Goal: Task Accomplishment & Management: Complete application form

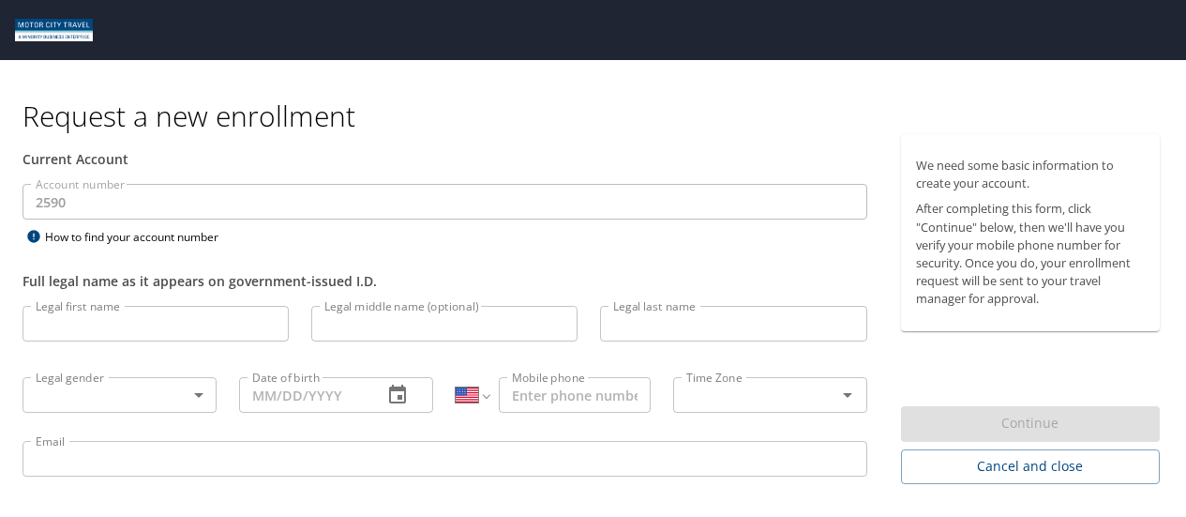
select select "US"
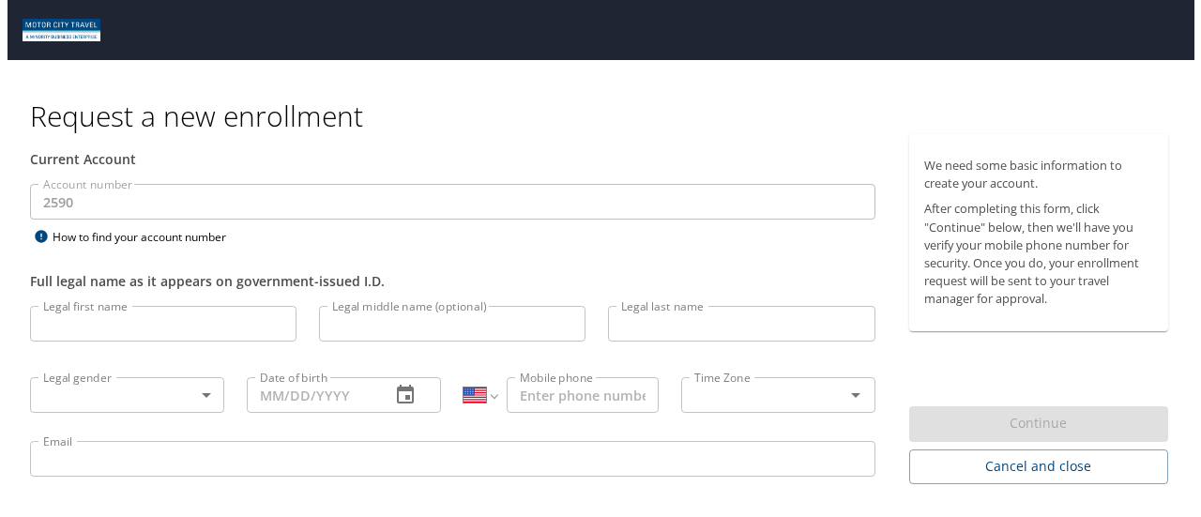
scroll to position [60, 0]
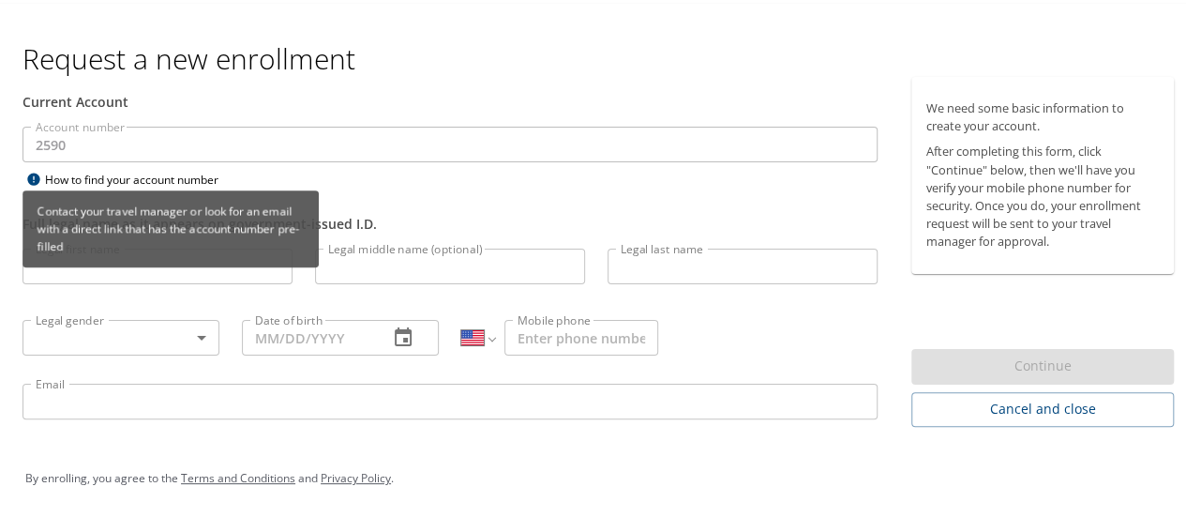
click at [141, 167] on div "How to find your account number" at bounding box center [140, 176] width 234 height 23
click at [98, 269] on div "Contact your travel manager or look for an email with a direct link that has th…" at bounding box center [171, 233] width 296 height 90
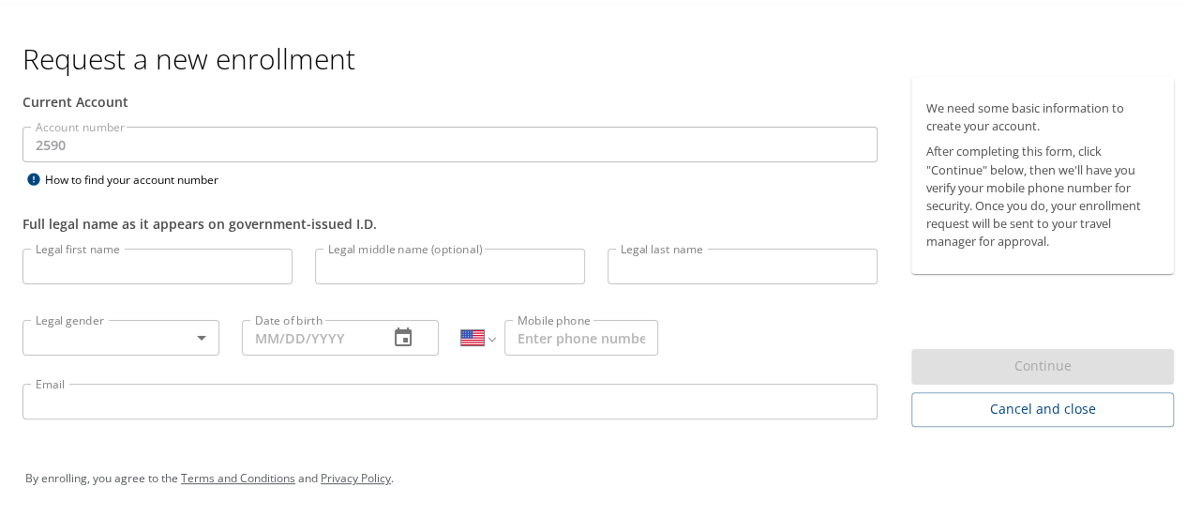
click at [448, 262] on input "Legal middle name (optional)" at bounding box center [450, 264] width 270 height 36
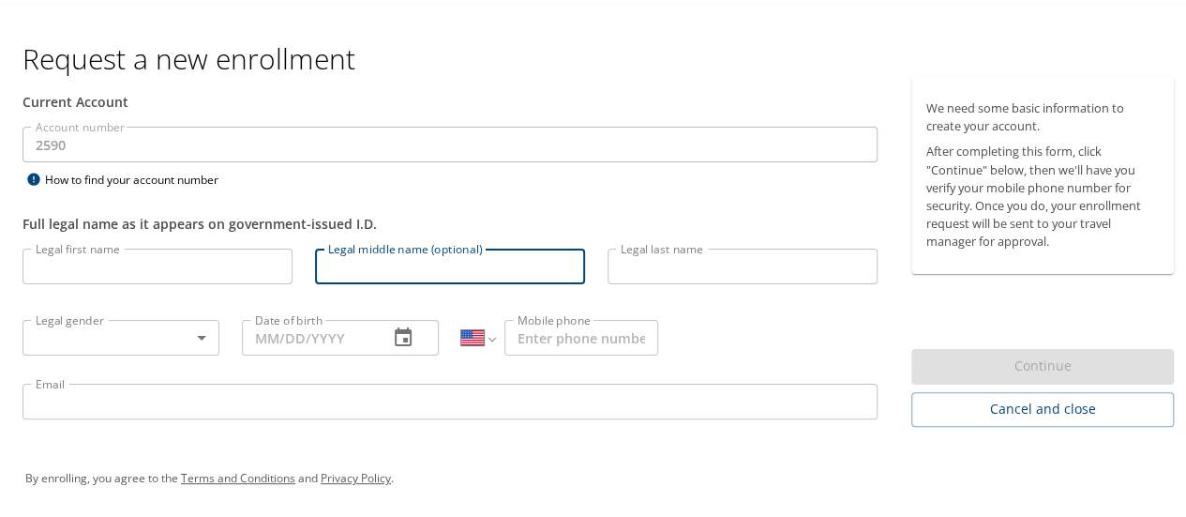
click at [157, 335] on body "Request a new enrollment Current Account Account number 2590 Account number How…" at bounding box center [600, 198] width 1201 height 517
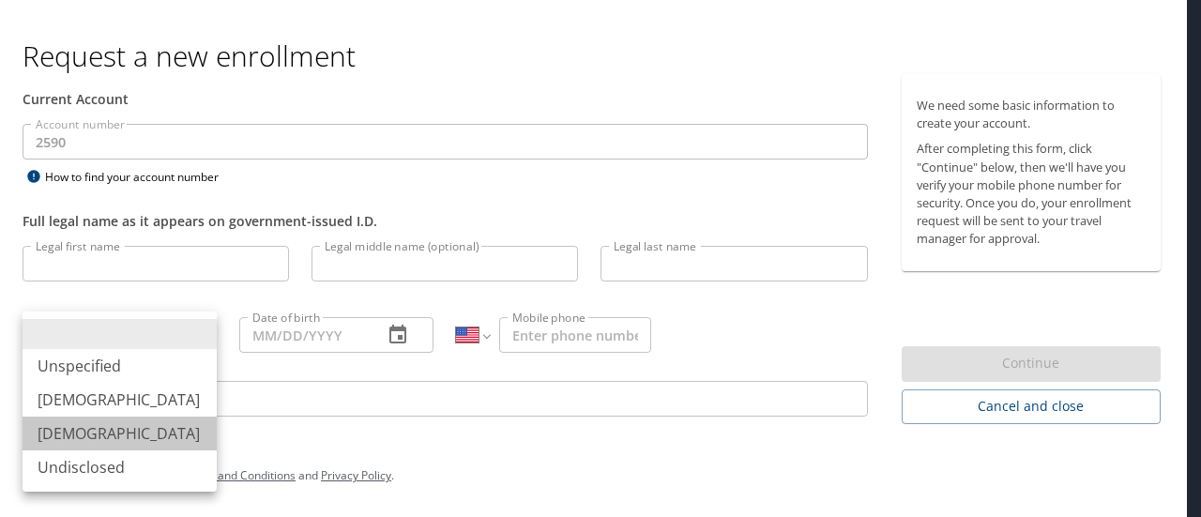
click at [113, 431] on li "[DEMOGRAPHIC_DATA]" at bounding box center [120, 433] width 194 height 34
type input "[DEMOGRAPHIC_DATA]"
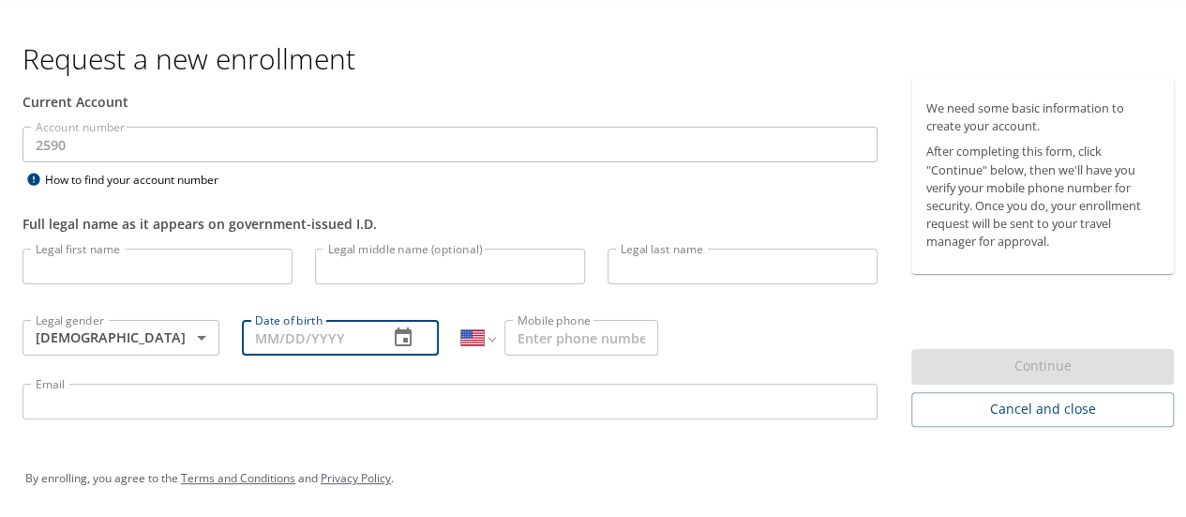
click at [330, 343] on input "Date of birth" at bounding box center [307, 335] width 131 height 36
type input "0_/__/____"
click at [392, 335] on icon "button" at bounding box center [403, 335] width 23 height 23
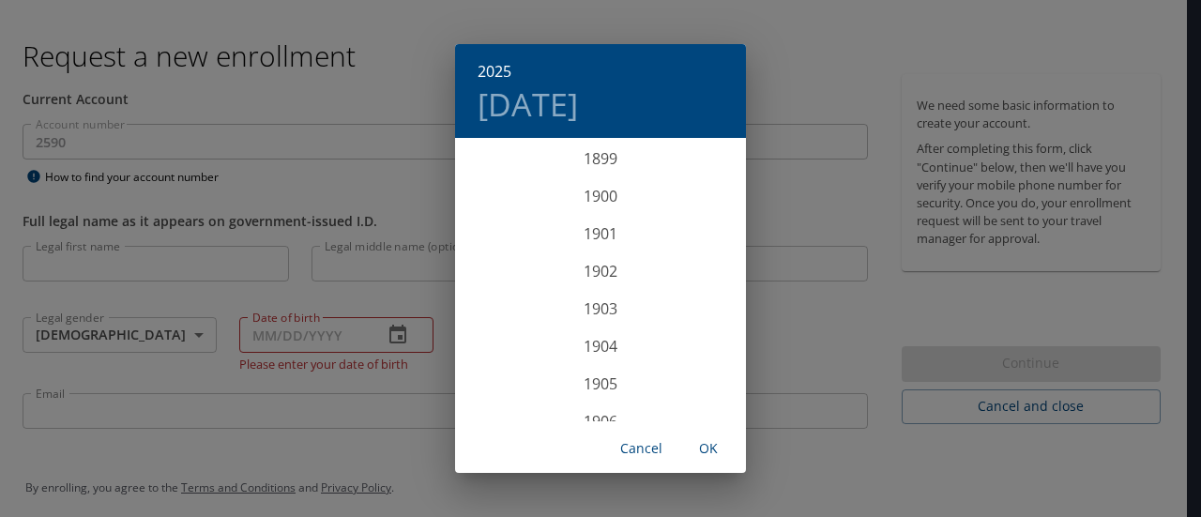
scroll to position [4615, 0]
click at [604, 280] on div "2025" at bounding box center [600, 281] width 291 height 38
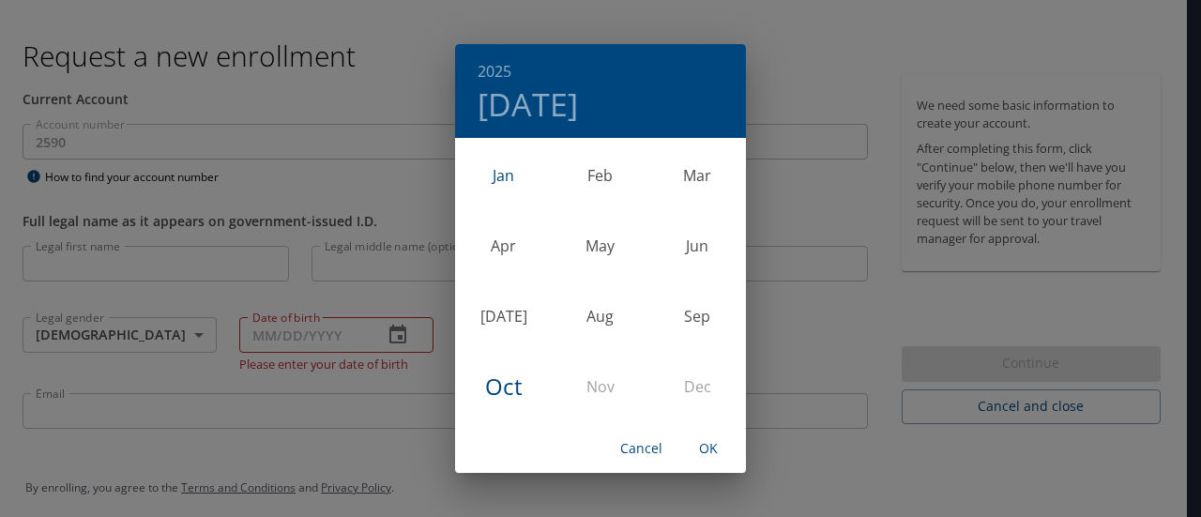
click at [506, 178] on div "Jan" at bounding box center [503, 175] width 97 height 70
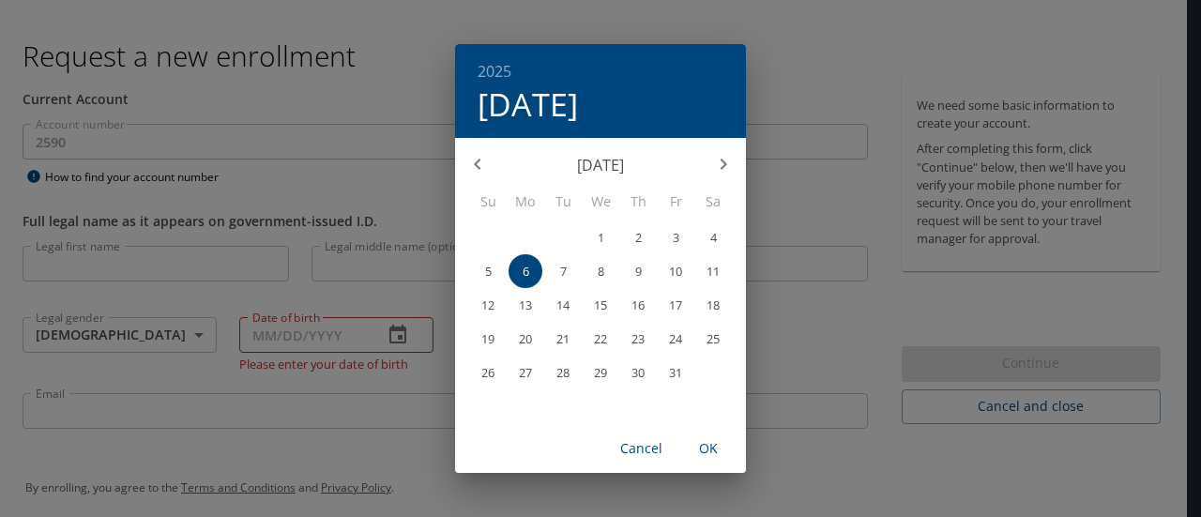
click at [501, 68] on h6 "2025" at bounding box center [494, 71] width 34 height 26
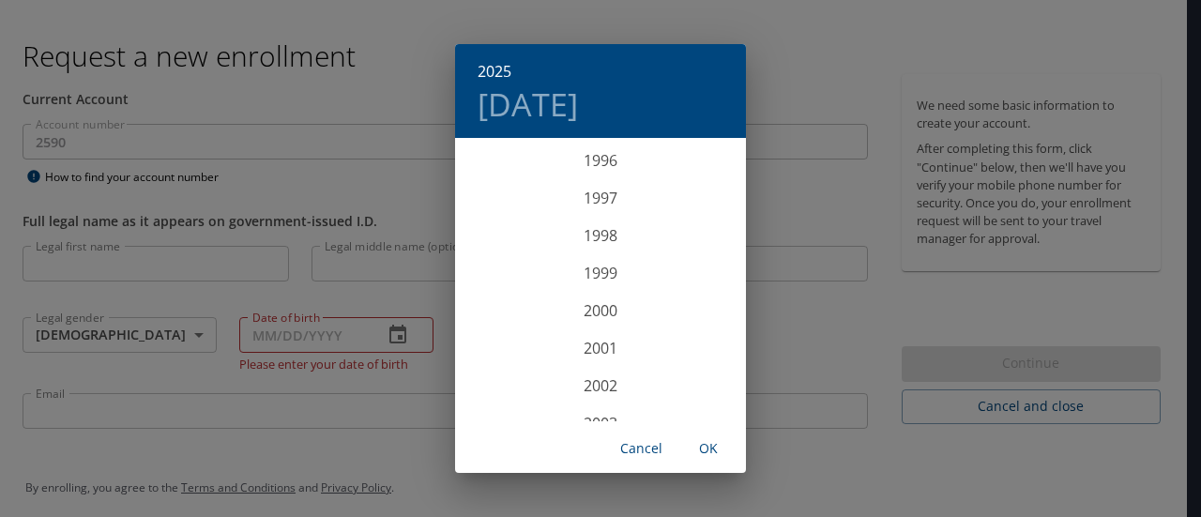
scroll to position [3636, 0]
click at [597, 238] on div "1998" at bounding box center [600, 237] width 291 height 38
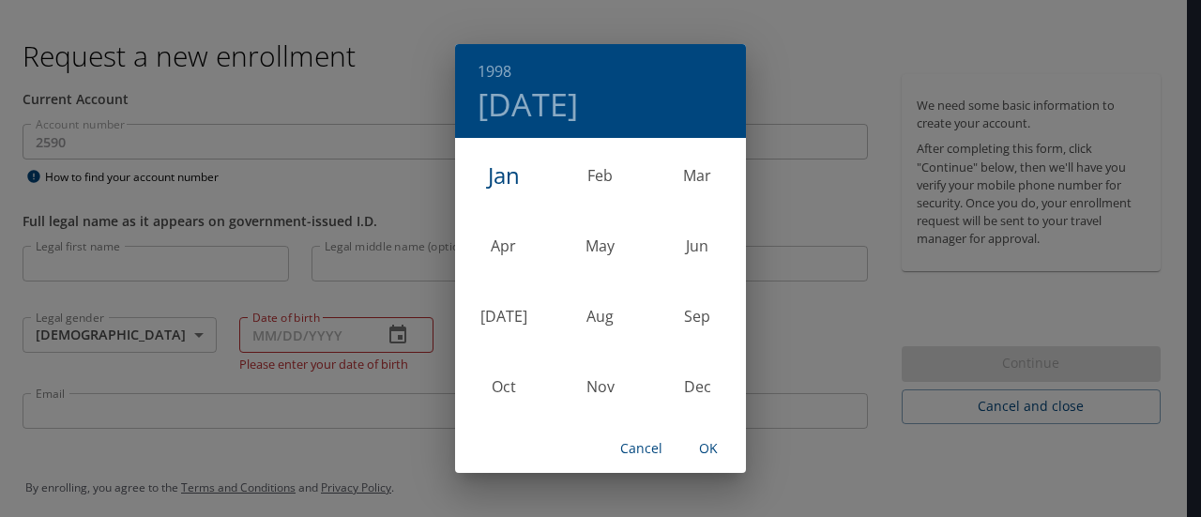
click at [505, 172] on div "Jan" at bounding box center [503, 175] width 97 height 70
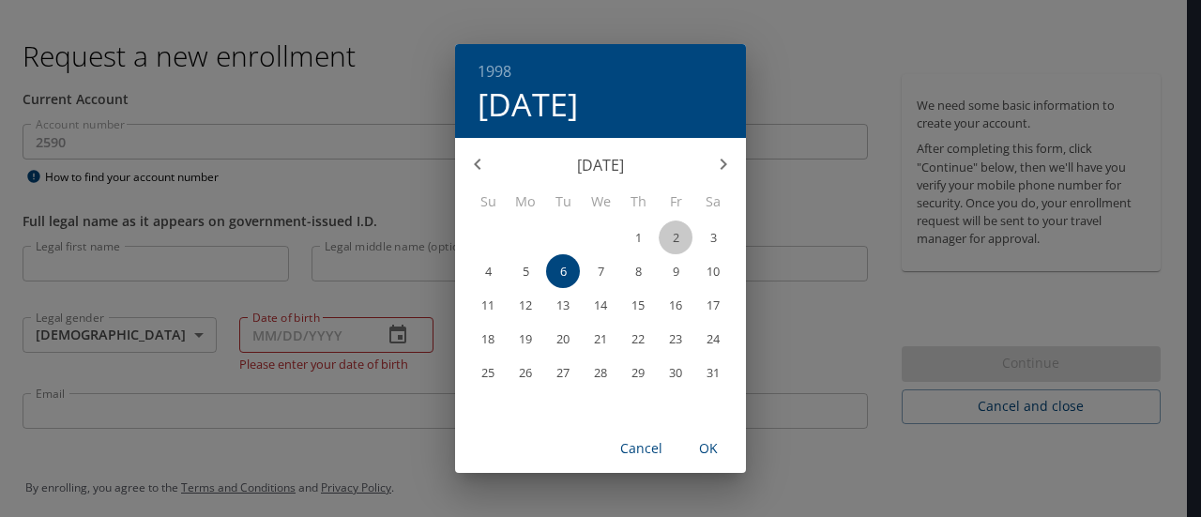
click at [682, 234] on span "2" at bounding box center [675, 238] width 34 height 12
click at [706, 455] on span "OK" at bounding box center [708, 448] width 45 height 23
type input "[DATE]"
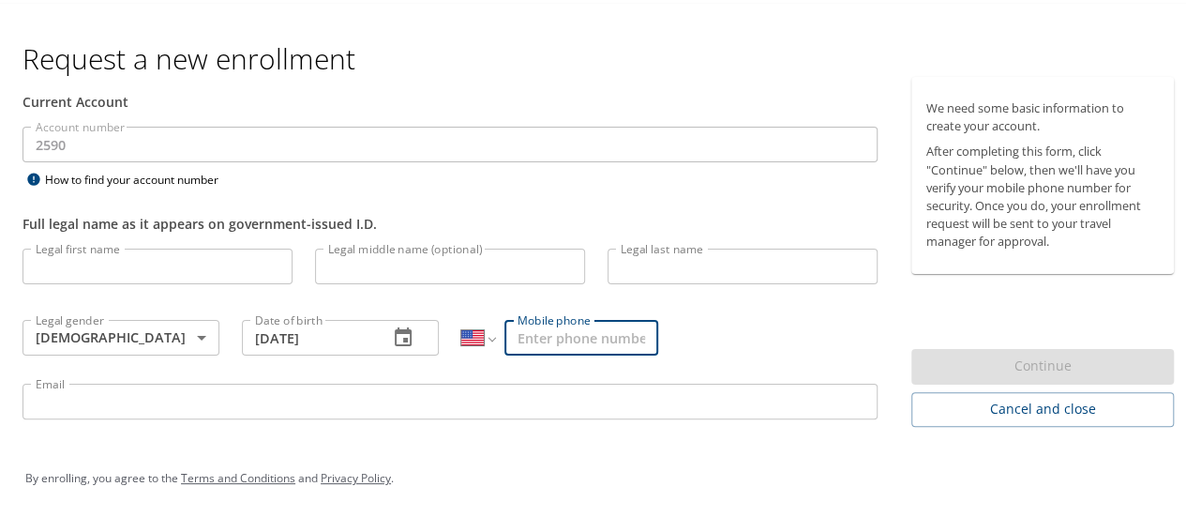
click at [623, 335] on input "Mobile phone" at bounding box center [582, 335] width 154 height 36
type input "[PHONE_NUMBER]"
type input "[PERSON_NAME]"
click at [419, 267] on input "Legal middle name (optional)" at bounding box center [450, 264] width 270 height 36
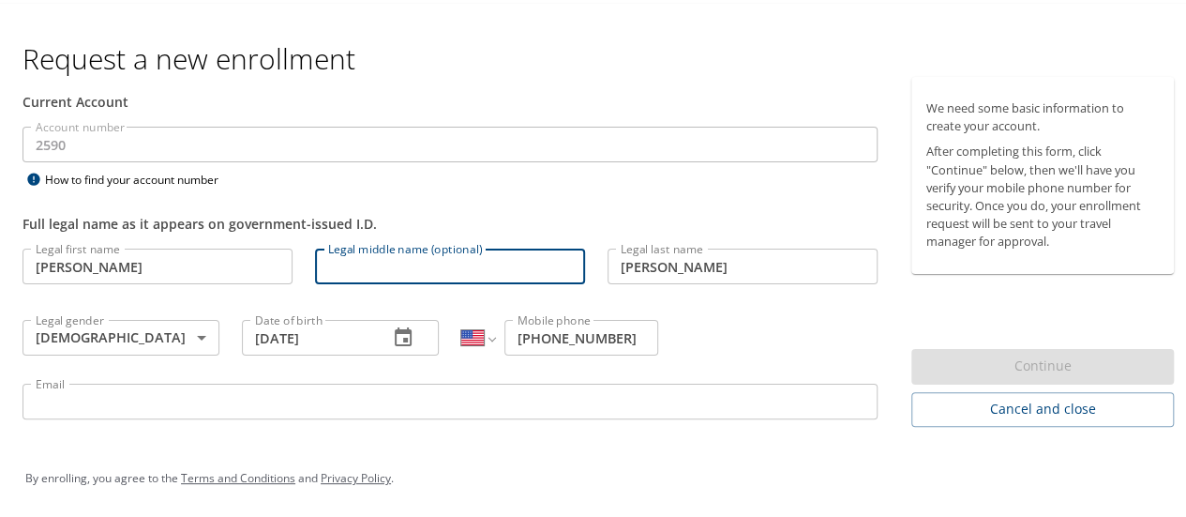
click at [396, 249] on input "Legal middle name (optional)" at bounding box center [450, 264] width 270 height 36
click at [381, 243] on div "Legal middle name (optional) Legal middle name (optional)" at bounding box center [450, 266] width 293 height 64
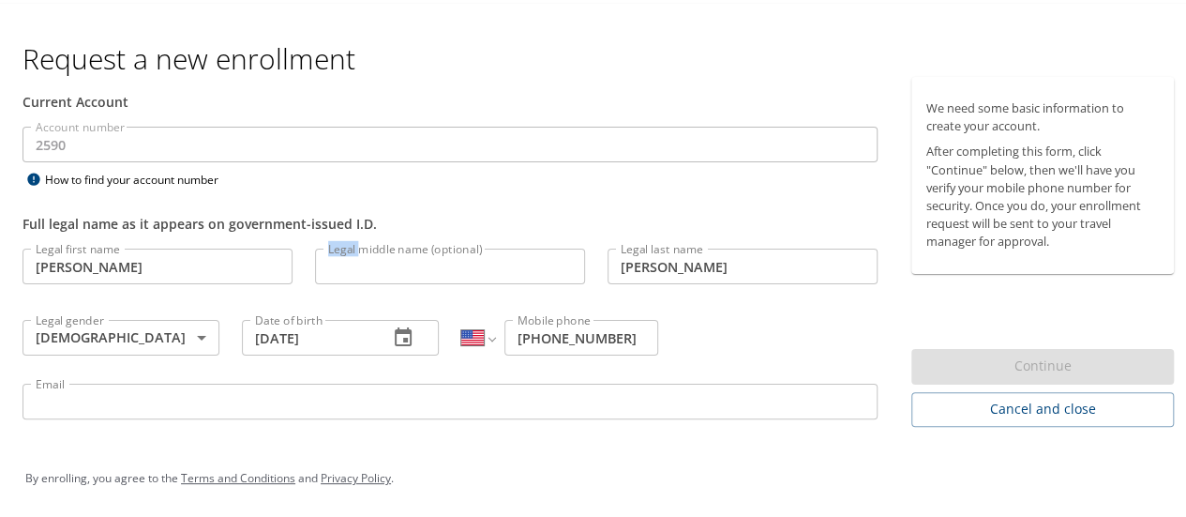
click at [381, 243] on div "Legal middle name (optional) Legal middle name (optional)" at bounding box center [450, 266] width 293 height 64
copy label "Legal middle name (optional)"
click at [358, 261] on input "Legal middle name (optional)" at bounding box center [450, 264] width 270 height 36
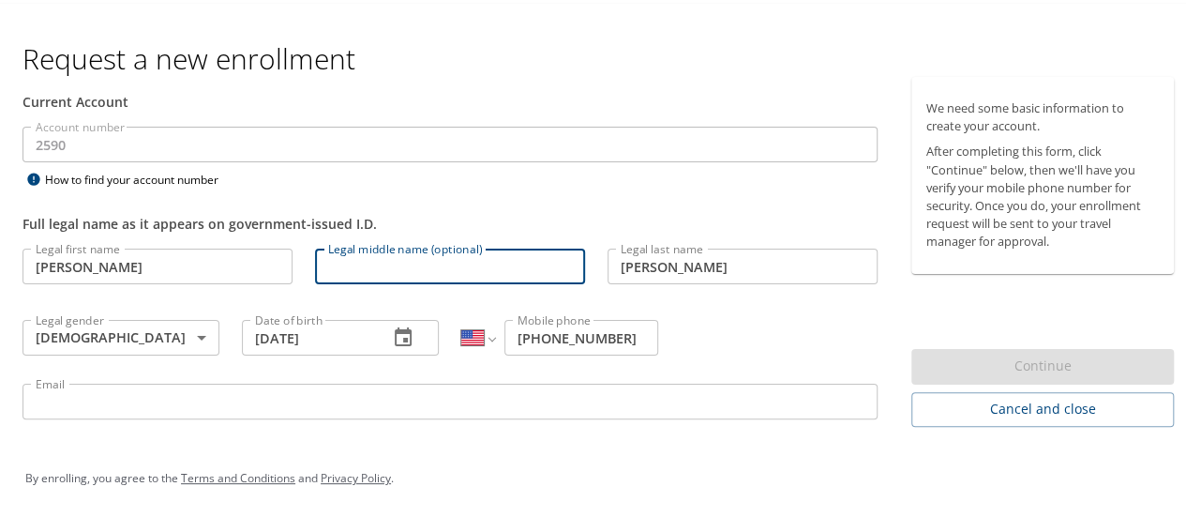
type input "[PERSON_NAME]"
click at [647, 249] on input "[PERSON_NAME]" at bounding box center [743, 264] width 270 height 36
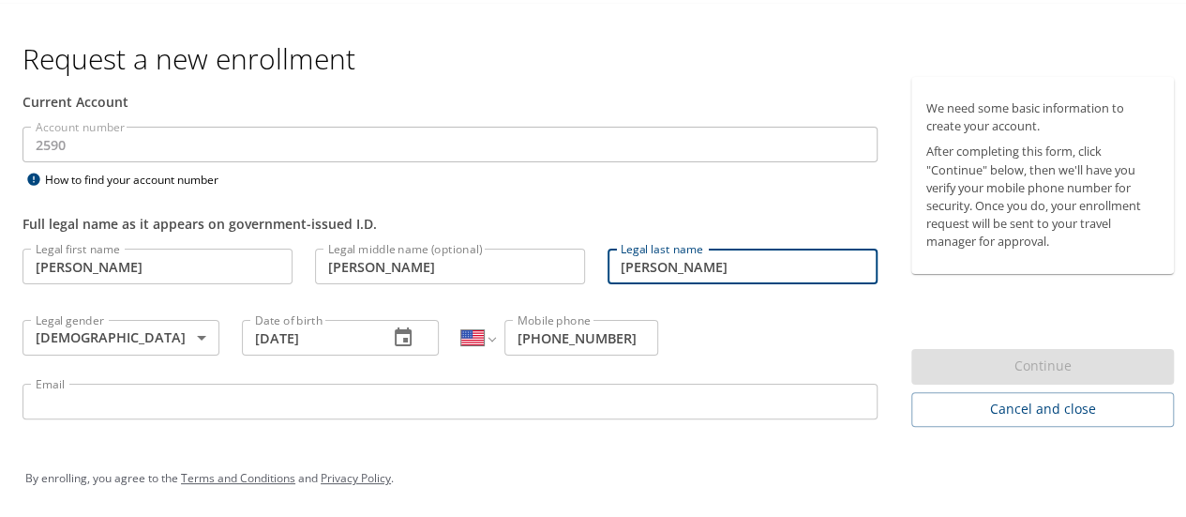
click at [647, 249] on input "[PERSON_NAME]" at bounding box center [743, 264] width 270 height 36
click at [634, 246] on input "[PERSON_NAME]" at bounding box center [743, 264] width 270 height 36
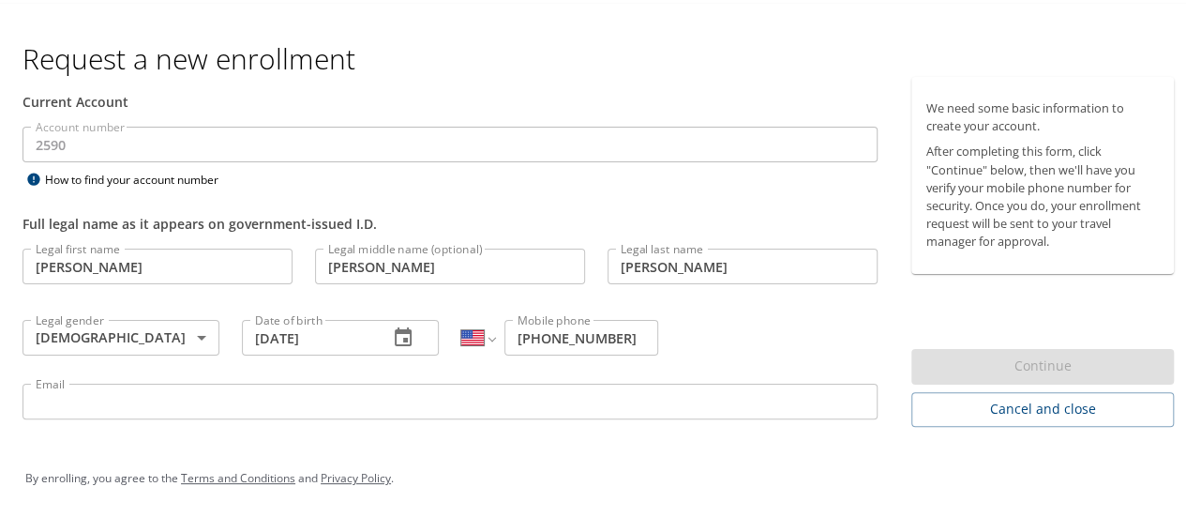
click at [667, 243] on div "Legal last name [PERSON_NAME] Legal last name" at bounding box center [743, 266] width 293 height 64
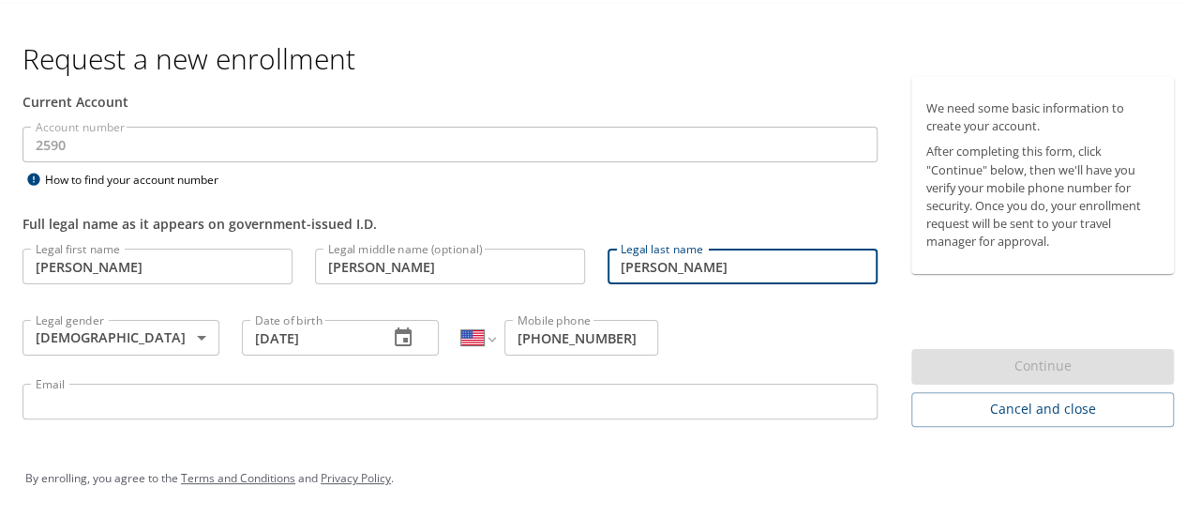
drag, startPoint x: 698, startPoint y: 245, endPoint x: 619, endPoint y: 244, distance: 78.8
click at [619, 244] on div "Legal last name [PERSON_NAME] Legal last name" at bounding box center [743, 266] width 293 height 64
click at [617, 247] on input "[PERSON_NAME]" at bounding box center [743, 264] width 270 height 36
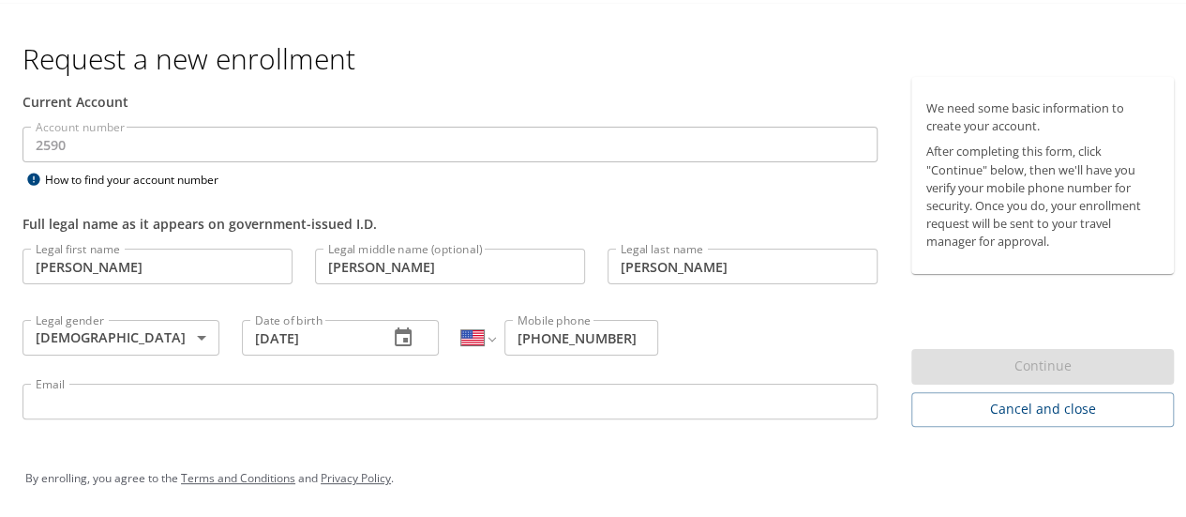
click at [614, 244] on div "Legal last name [PERSON_NAME] Legal last name" at bounding box center [743, 266] width 293 height 64
click at [614, 242] on div "Legal last name [PERSON_NAME] Legal last name" at bounding box center [743, 266] width 293 height 64
copy label "Legal last name"
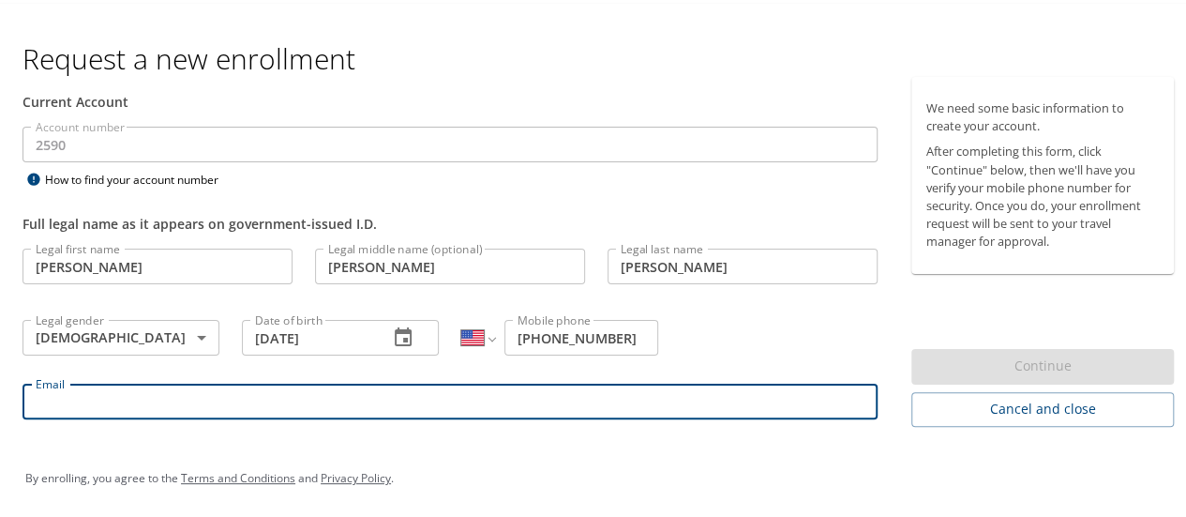
click at [156, 399] on input "Email" at bounding box center [450, 399] width 855 height 36
type input "[EMAIL_ADDRESS][DOMAIN_NAME]"
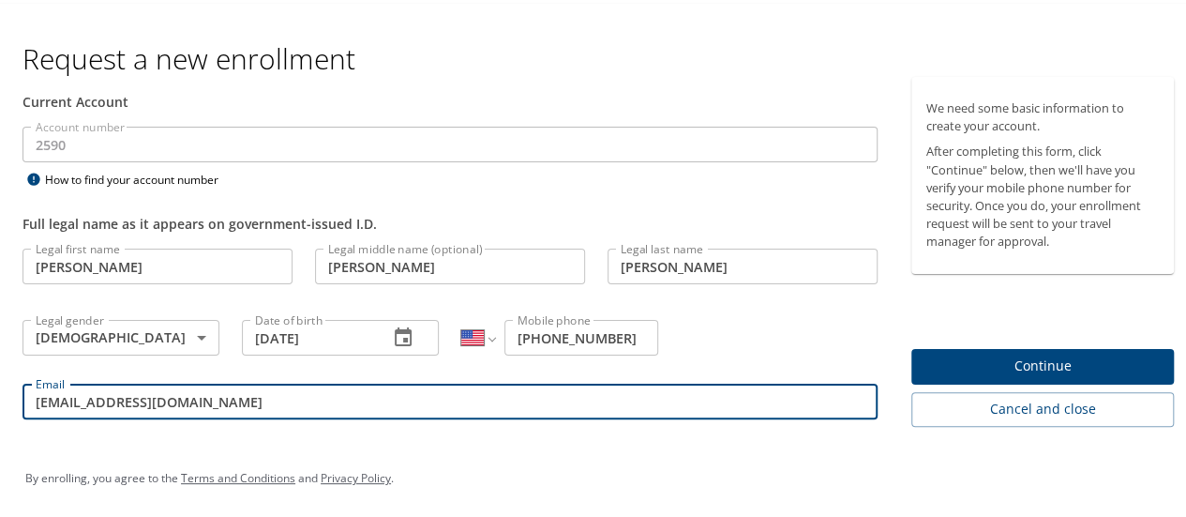
click at [335, 94] on div "Current Account" at bounding box center [450, 99] width 855 height 20
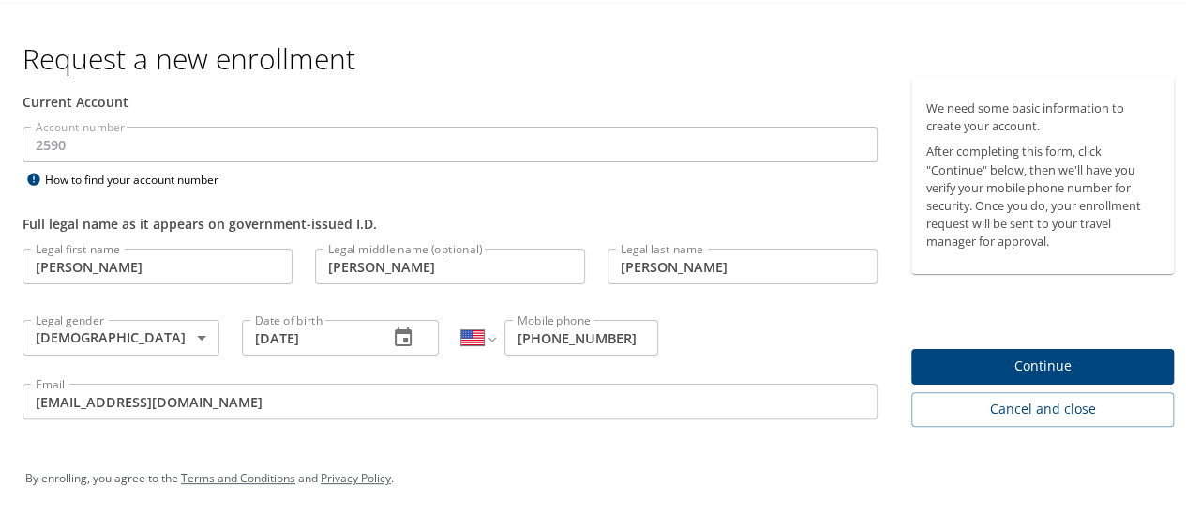
click at [305, 179] on div "Account number 2590 Account number How to find your account number" at bounding box center [450, 156] width 878 height 65
click at [463, 330] on select "International [GEOGRAPHIC_DATA] [GEOGRAPHIC_DATA] [GEOGRAPHIC_DATA] [GEOGRAPHIC…" at bounding box center [477, 335] width 33 height 36
select select "MX"
click at [461, 317] on select "International [GEOGRAPHIC_DATA] [GEOGRAPHIC_DATA] [GEOGRAPHIC_DATA] [GEOGRAPHIC…" at bounding box center [477, 335] width 33 height 36
type input "[PHONE_NUMBER]"
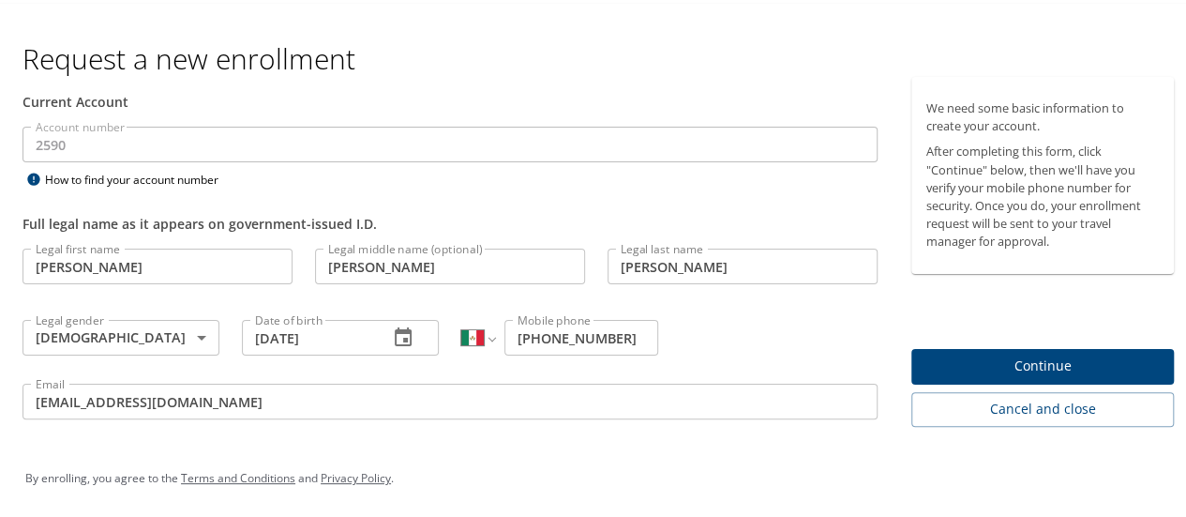
click at [729, 329] on div "Legal first name [PERSON_NAME] Legal first name Legal middle name (optional) [P…" at bounding box center [450, 333] width 878 height 199
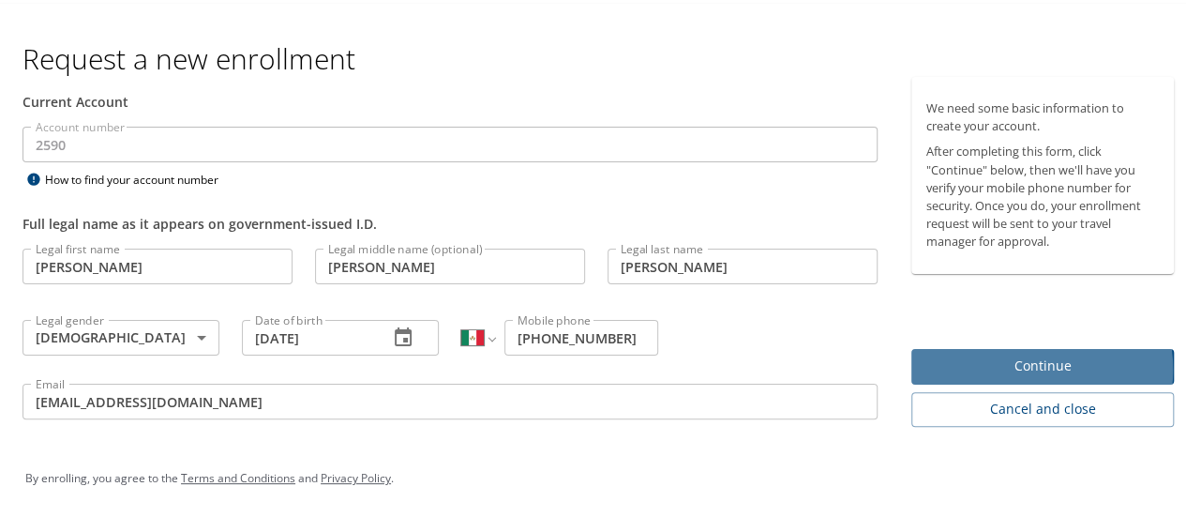
click at [995, 367] on span "Continue" at bounding box center [1043, 363] width 233 height 23
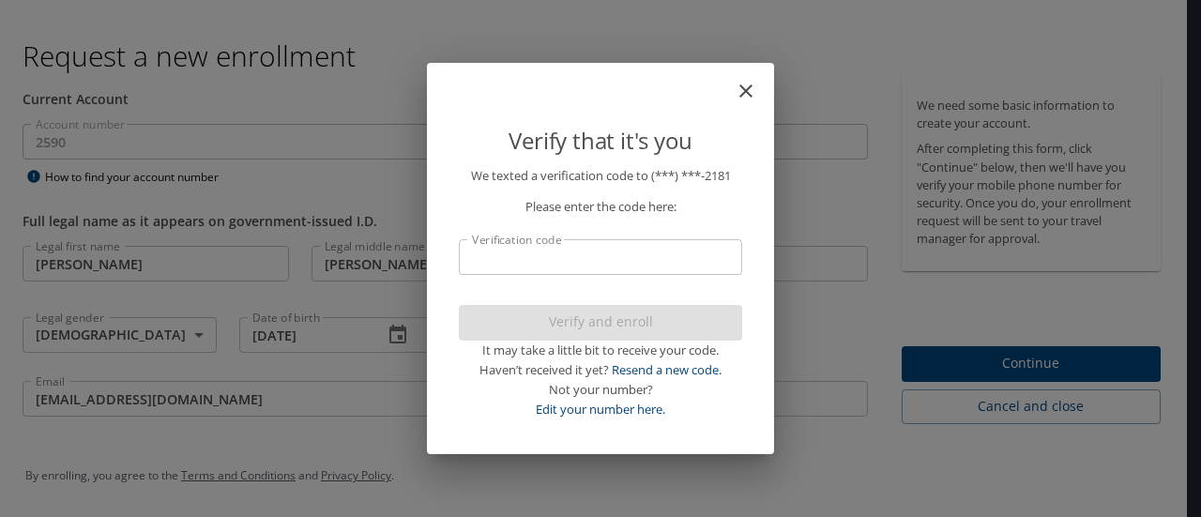
click at [551, 267] on input "Verification code" at bounding box center [600, 257] width 283 height 36
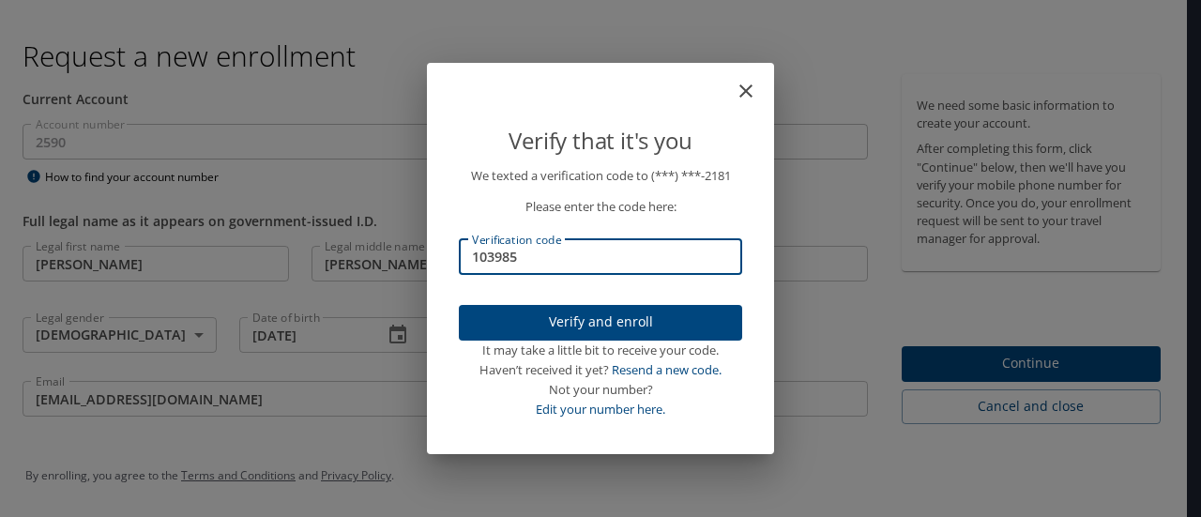
type input "103985"
click at [576, 322] on span "Verify and enroll" at bounding box center [600, 321] width 253 height 23
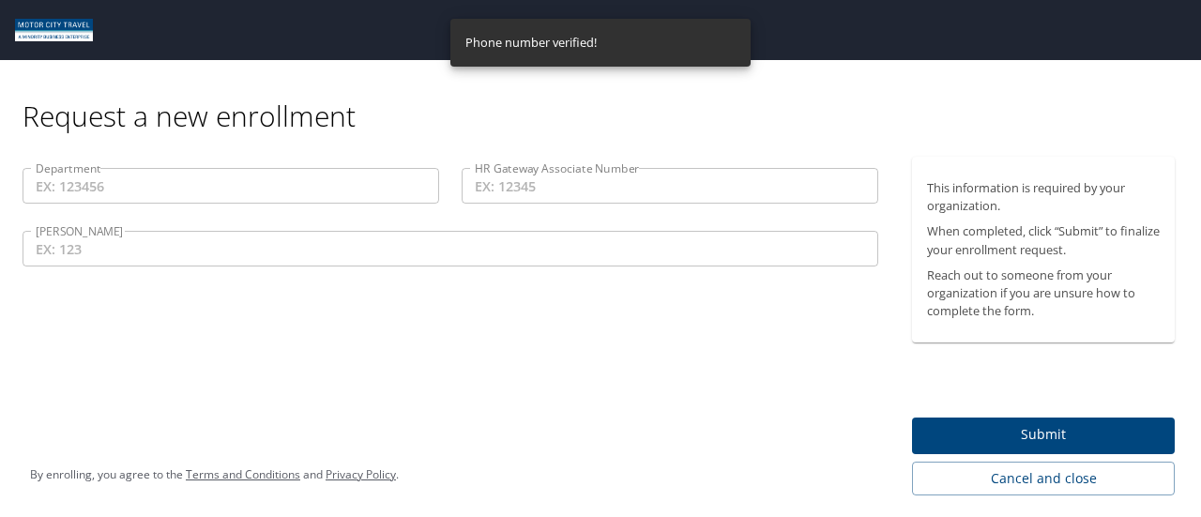
scroll to position [0, 0]
click at [242, 198] on input "Department" at bounding box center [231, 186] width 416 height 36
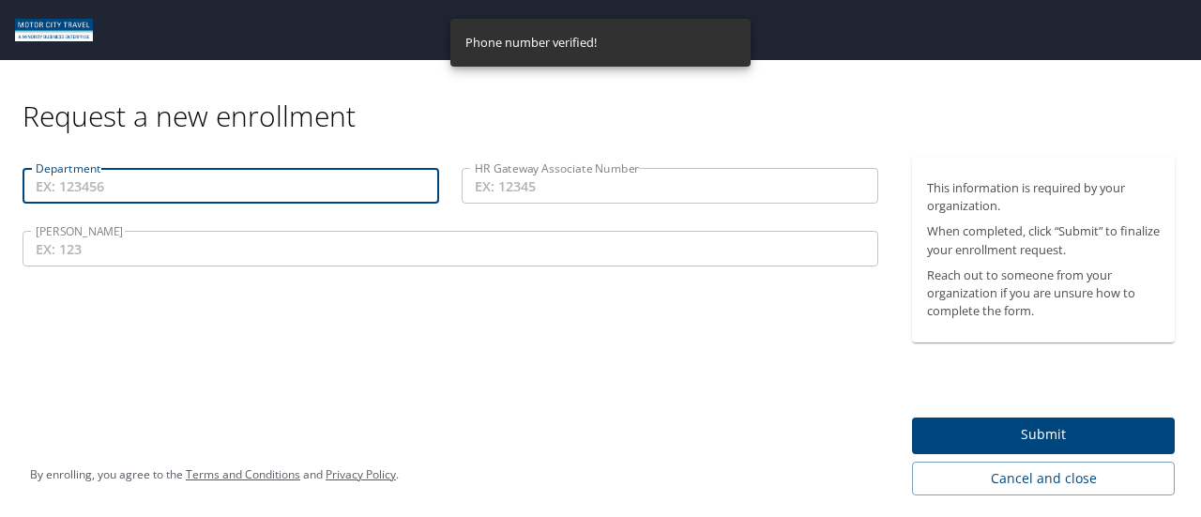
click at [499, 177] on input "HR Gateway Associate Number" at bounding box center [669, 186] width 416 height 36
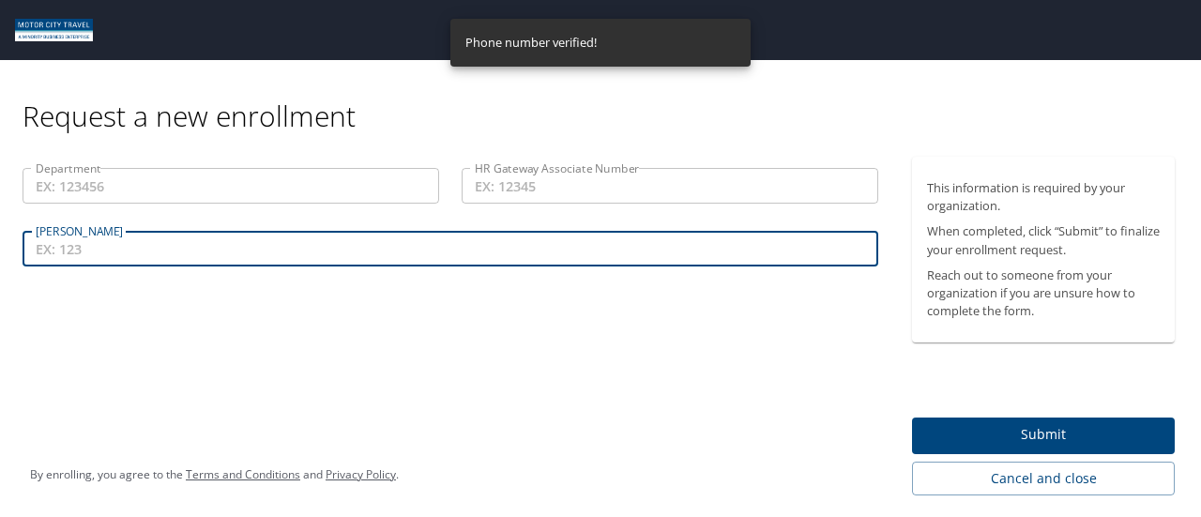
click at [198, 235] on input "[PERSON_NAME]" at bounding box center [450, 249] width 855 height 36
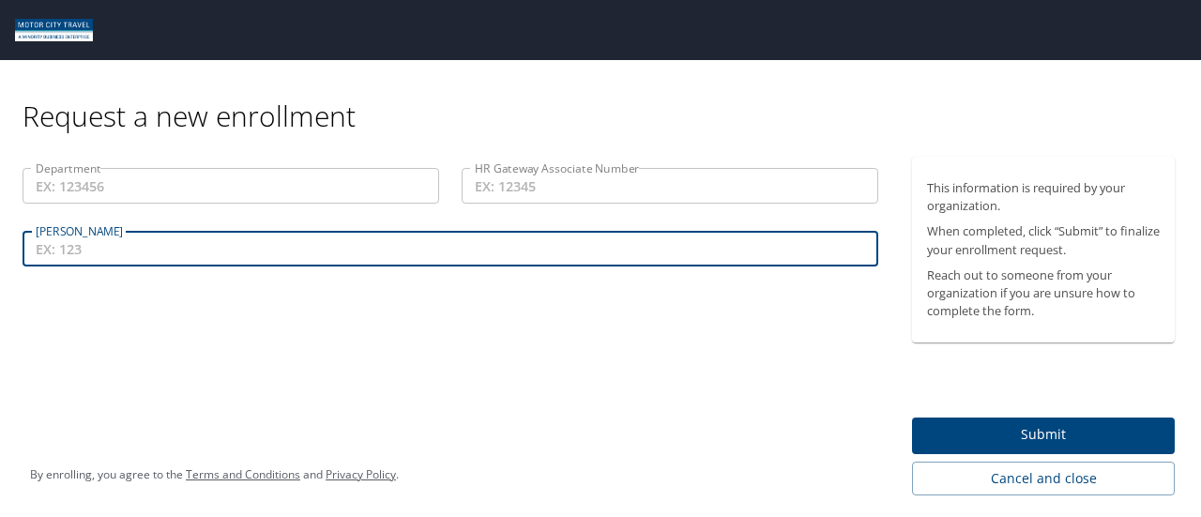
click at [212, 118] on div "Request a new enrollment" at bounding box center [606, 97] width 1167 height 74
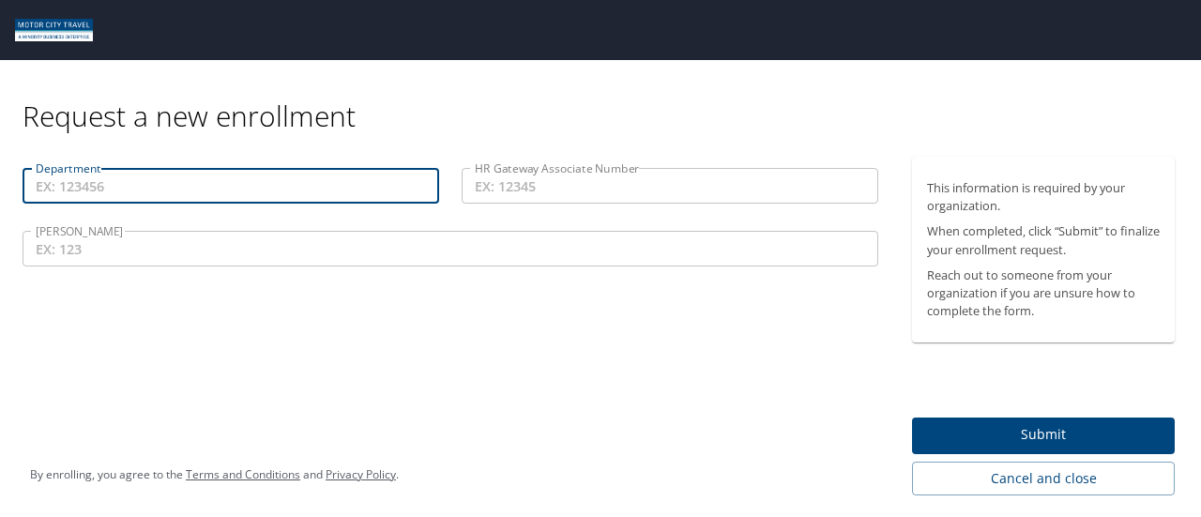
click at [169, 188] on input "Department" at bounding box center [231, 186] width 416 height 36
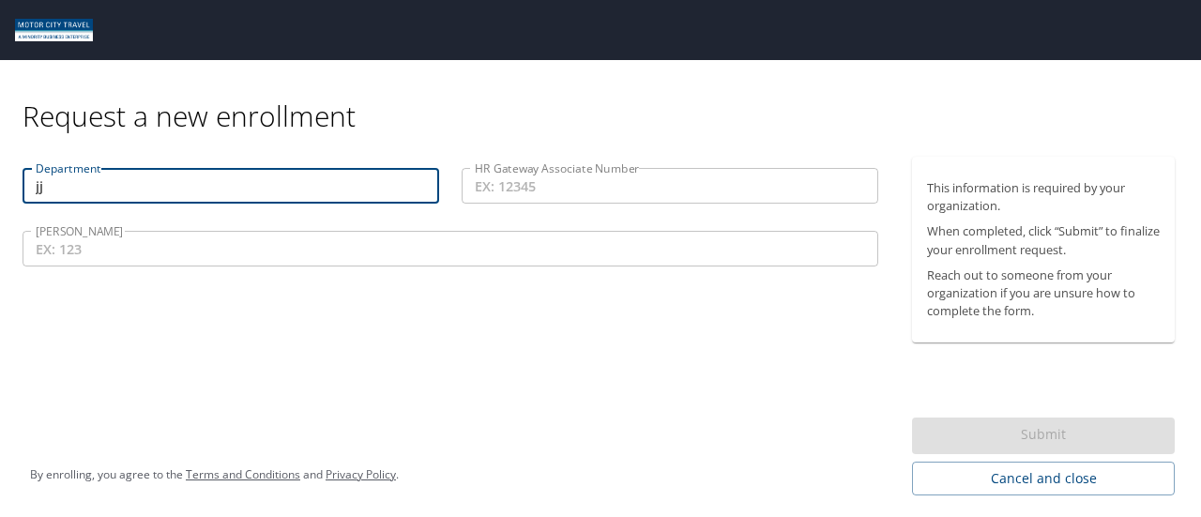
type input "j"
